Goal: Task Accomplishment & Management: Manage account settings

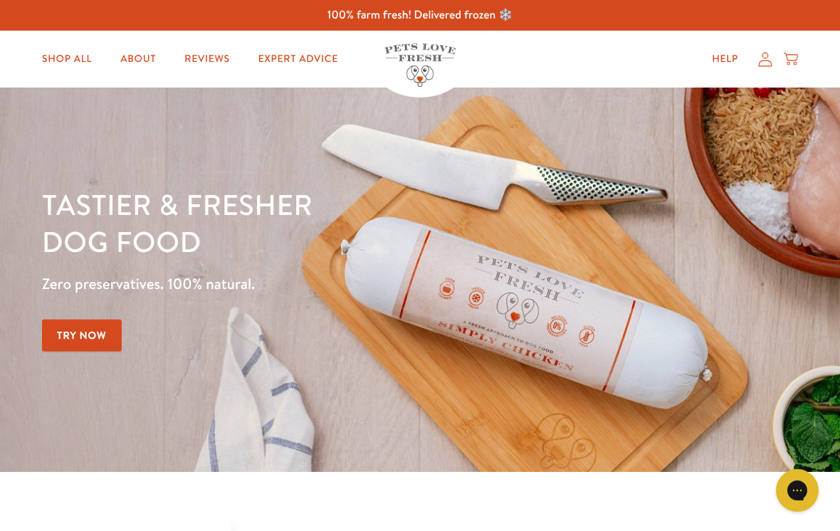
click at [762, 59] on icon at bounding box center [765, 59] width 14 height 15
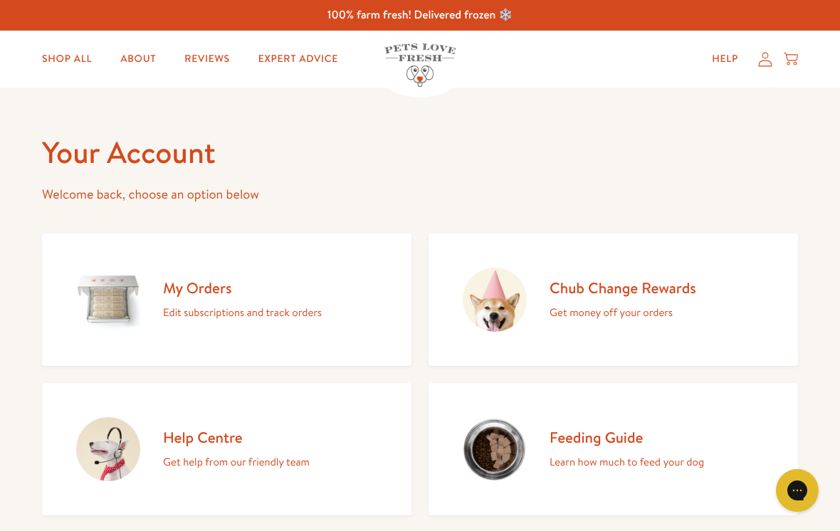
click at [199, 289] on h2 "My Orders" at bounding box center [242, 287] width 159 height 19
click at [201, 293] on h2 "My Orders" at bounding box center [242, 287] width 159 height 19
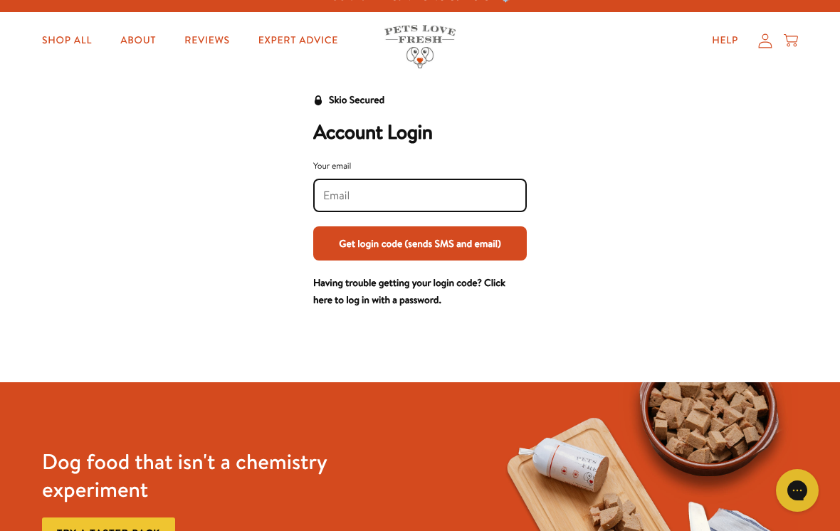
scroll to position [20, 0]
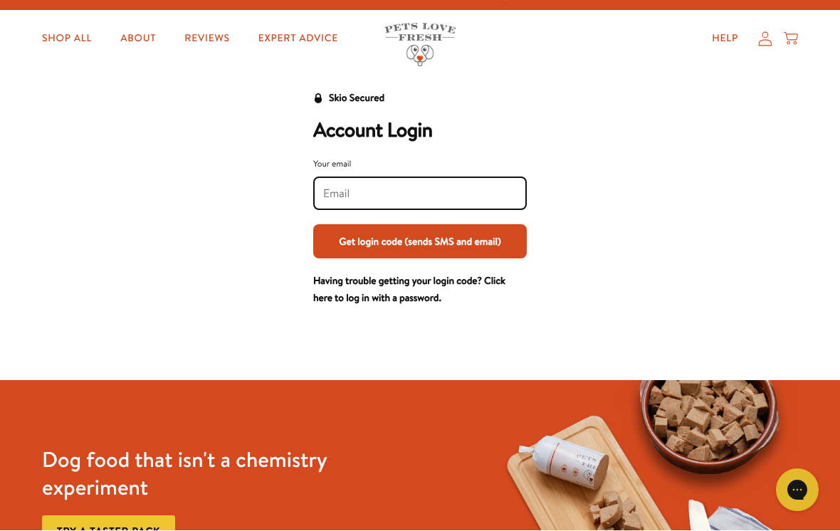
click at [338, 197] on input "Your email" at bounding box center [420, 194] width 194 height 16
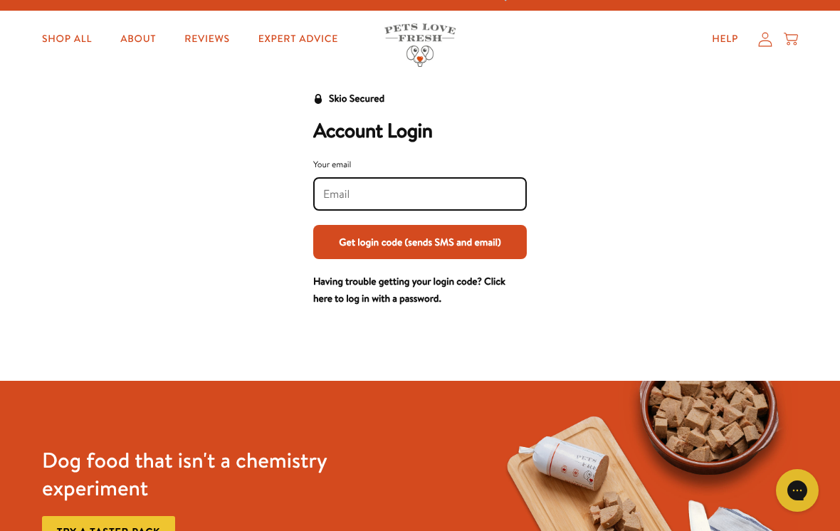
type input "[PERSON_NAME][EMAIL_ADDRESS][DOMAIN_NAME]"
click at [420, 241] on button "Get login code (sends SMS and email)" at bounding box center [420, 242] width 214 height 34
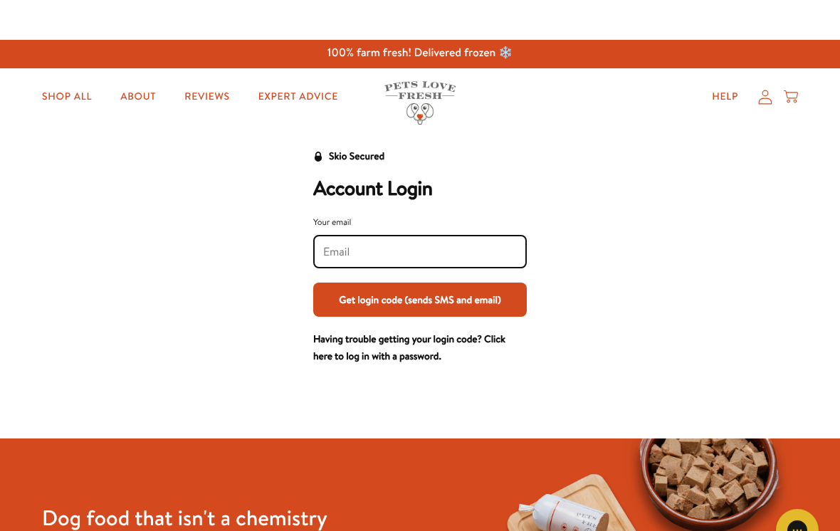
scroll to position [0, 0]
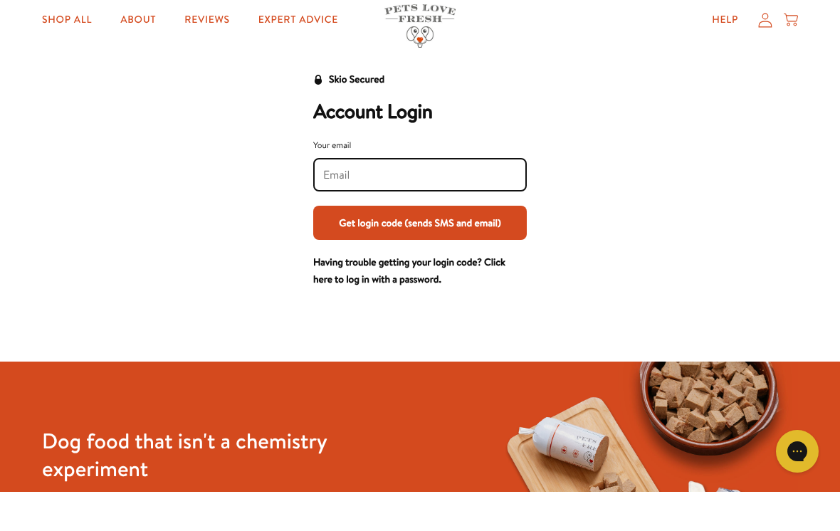
click at [336, 206] on input "Your email" at bounding box center [420, 214] width 194 height 16
click at [437, 245] on button "Get login code (sends SMS and email)" at bounding box center [420, 262] width 214 height 34
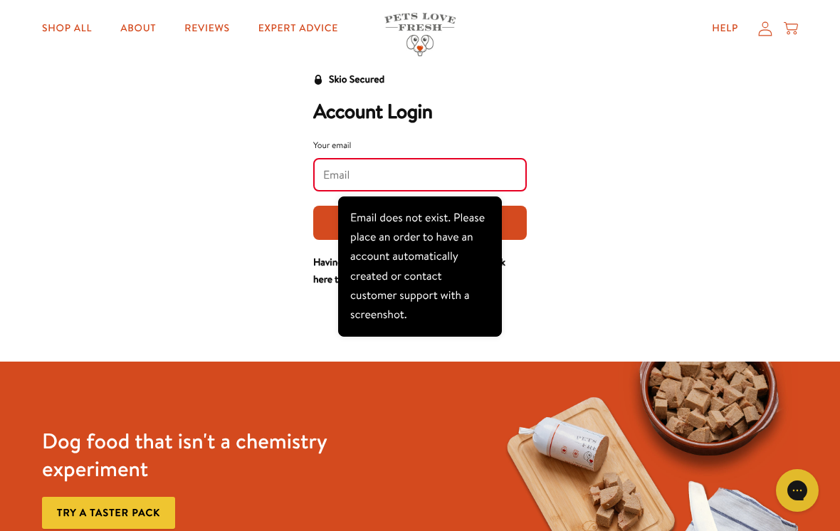
click at [701, 144] on div "Skio Secured Account Login Your email Get login code (sends SMS and email) Havi…" at bounding box center [419, 179] width 811 height 217
click at [374, 298] on div "Email does not exist. Please place an order to have an account automatically cr…" at bounding box center [420, 267] width 140 height 116
click at [634, 142] on div "Skio Secured Account Login Your email Get login code (sends SMS and email) Havi…" at bounding box center [419, 179] width 811 height 217
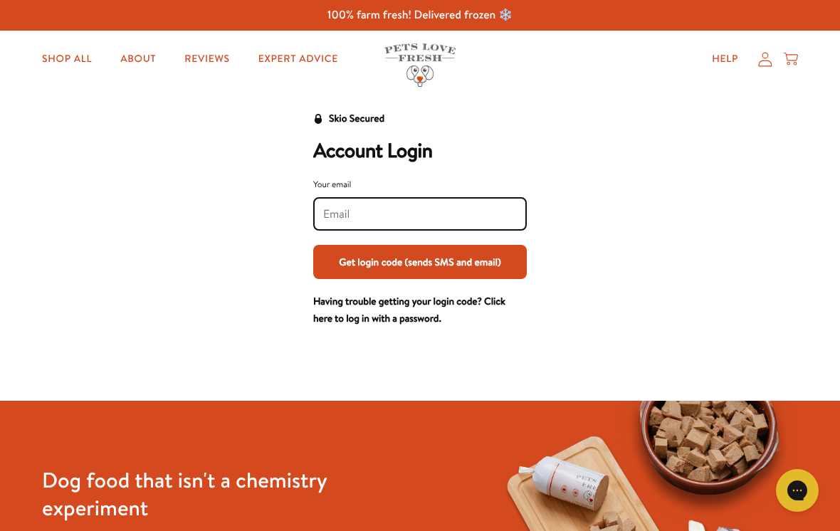
click at [336, 214] on input "Your email" at bounding box center [420, 214] width 194 height 16
type input "annie.bartle4@icloud.com"
click at [444, 261] on button "Get login code (sends SMS and email)" at bounding box center [420, 262] width 214 height 34
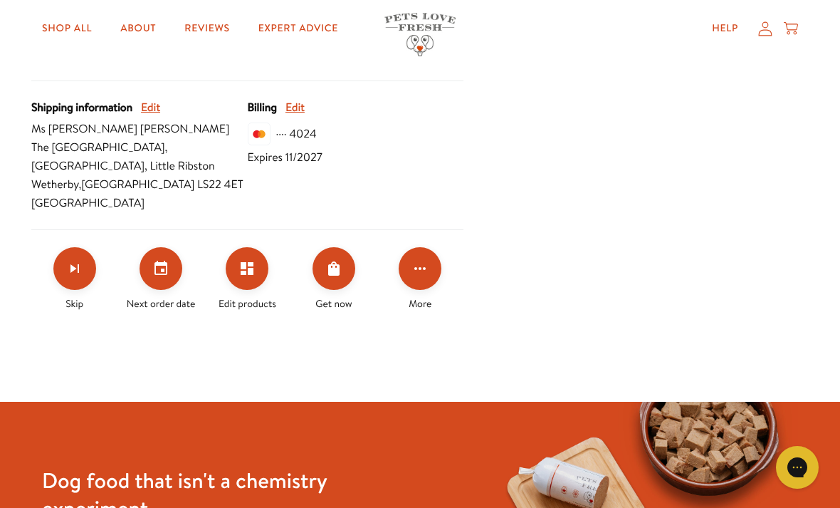
scroll to position [662, 0]
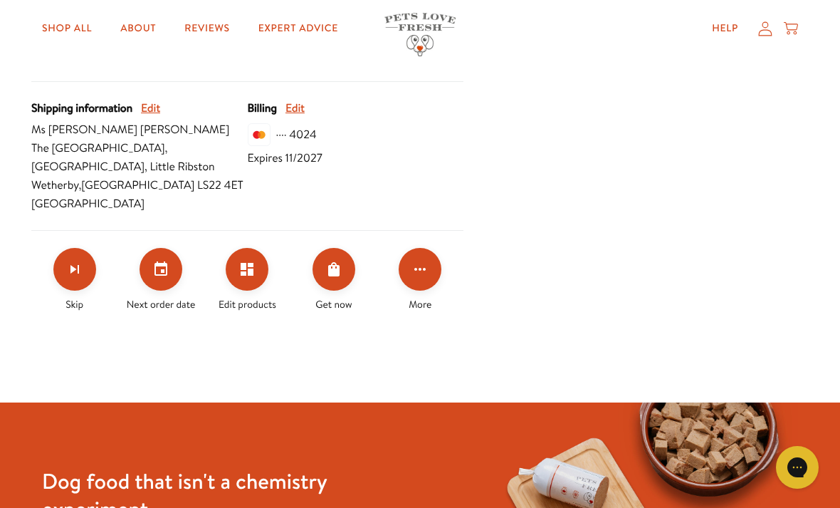
click at [256, 269] on icon "Edit products" at bounding box center [246, 269] width 17 height 17
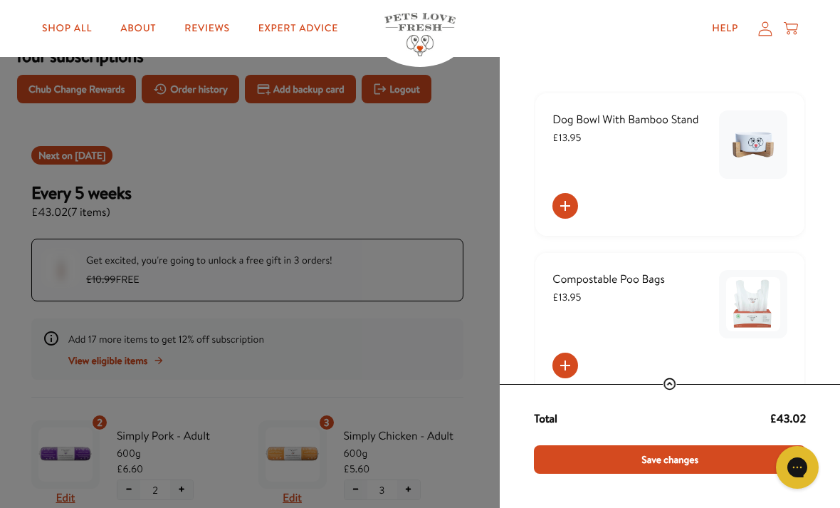
scroll to position [0, 0]
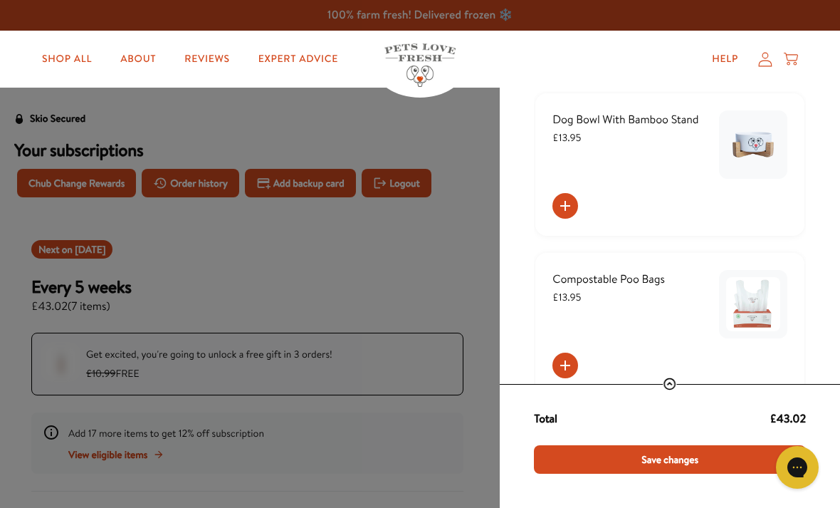
click at [68, 58] on link "Shop All" at bounding box center [67, 59] width 73 height 28
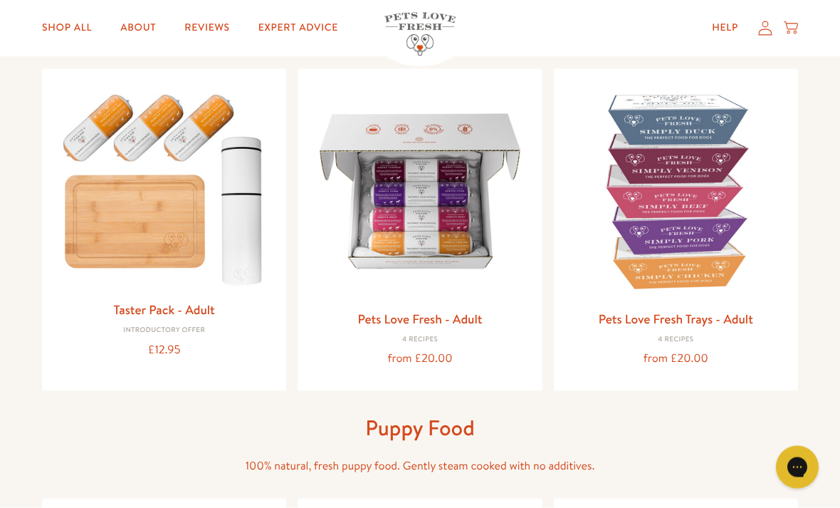
scroll to position [149, 0]
click at [421, 227] on img at bounding box center [419, 190] width 221 height 221
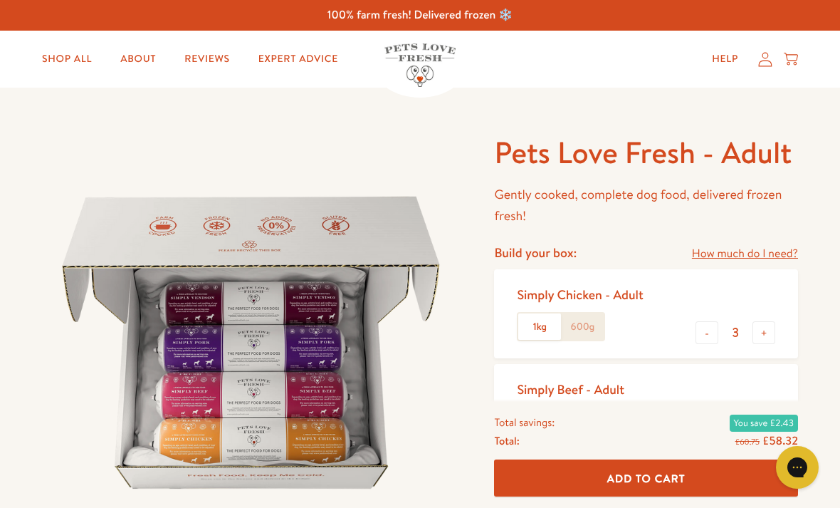
click at [747, 51] on link "Help" at bounding box center [724, 59] width 49 height 28
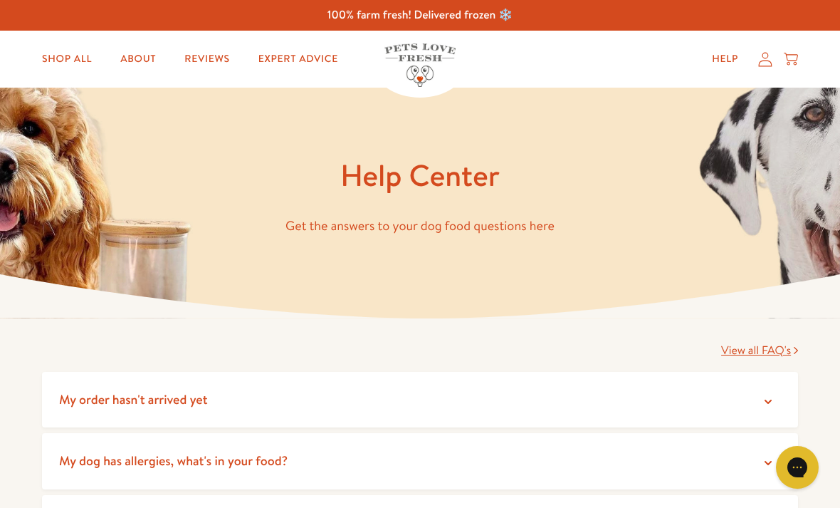
click at [762, 62] on icon at bounding box center [765, 59] width 14 height 15
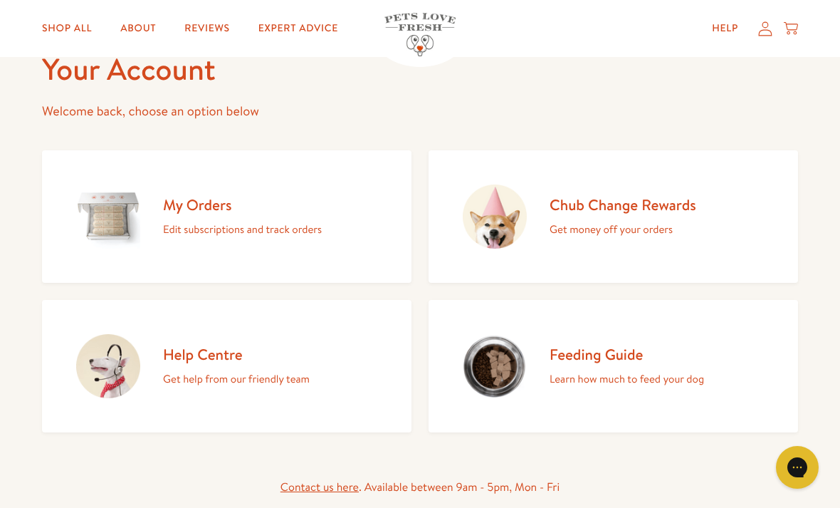
scroll to position [94, 0]
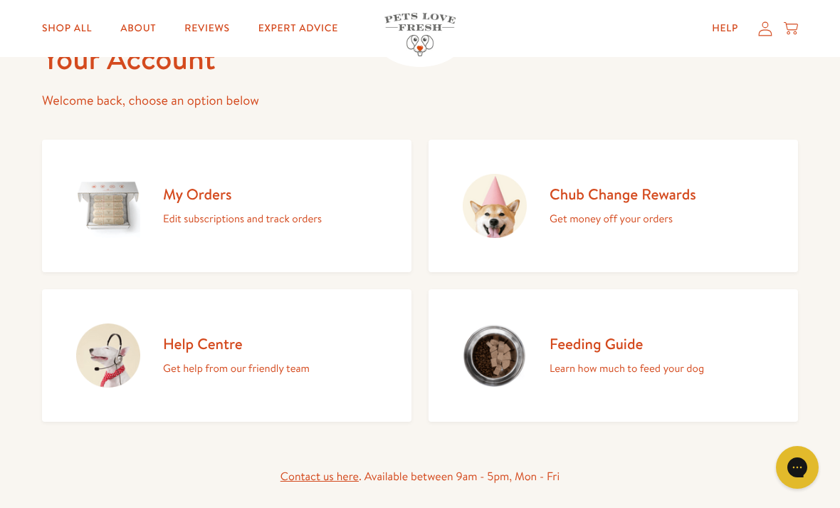
click at [189, 190] on h2 "My Orders" at bounding box center [242, 193] width 159 height 19
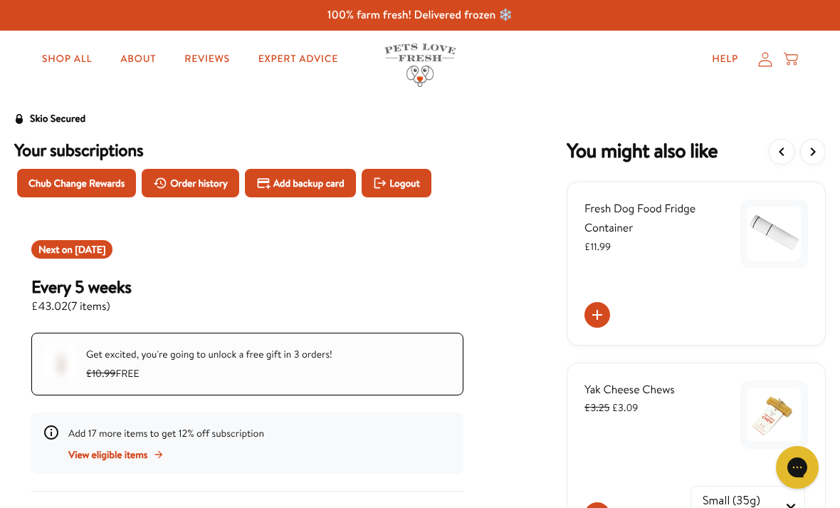
click at [418, 176] on span "Logout" at bounding box center [404, 183] width 30 height 16
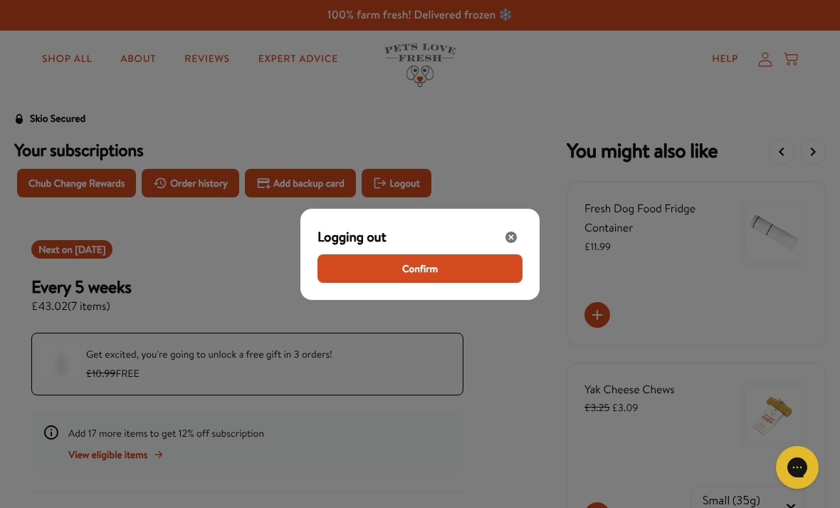
click at [421, 261] on span "Confirm" at bounding box center [420, 269] width 36 height 16
